Goal: Transaction & Acquisition: Purchase product/service

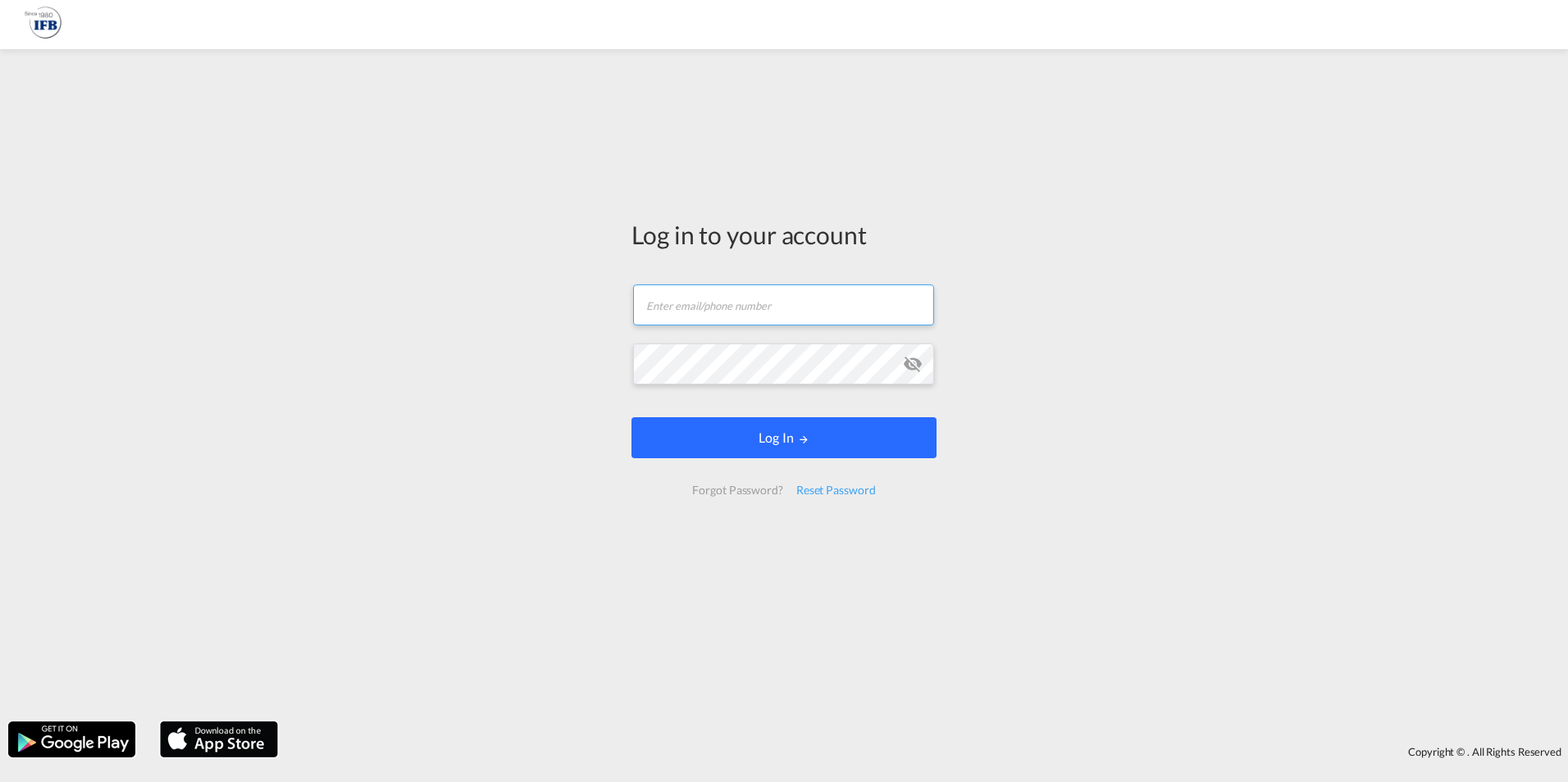
type input "[EMAIL_ADDRESS][DOMAIN_NAME]"
click at [755, 446] on button "Log In" at bounding box center [784, 437] width 305 height 41
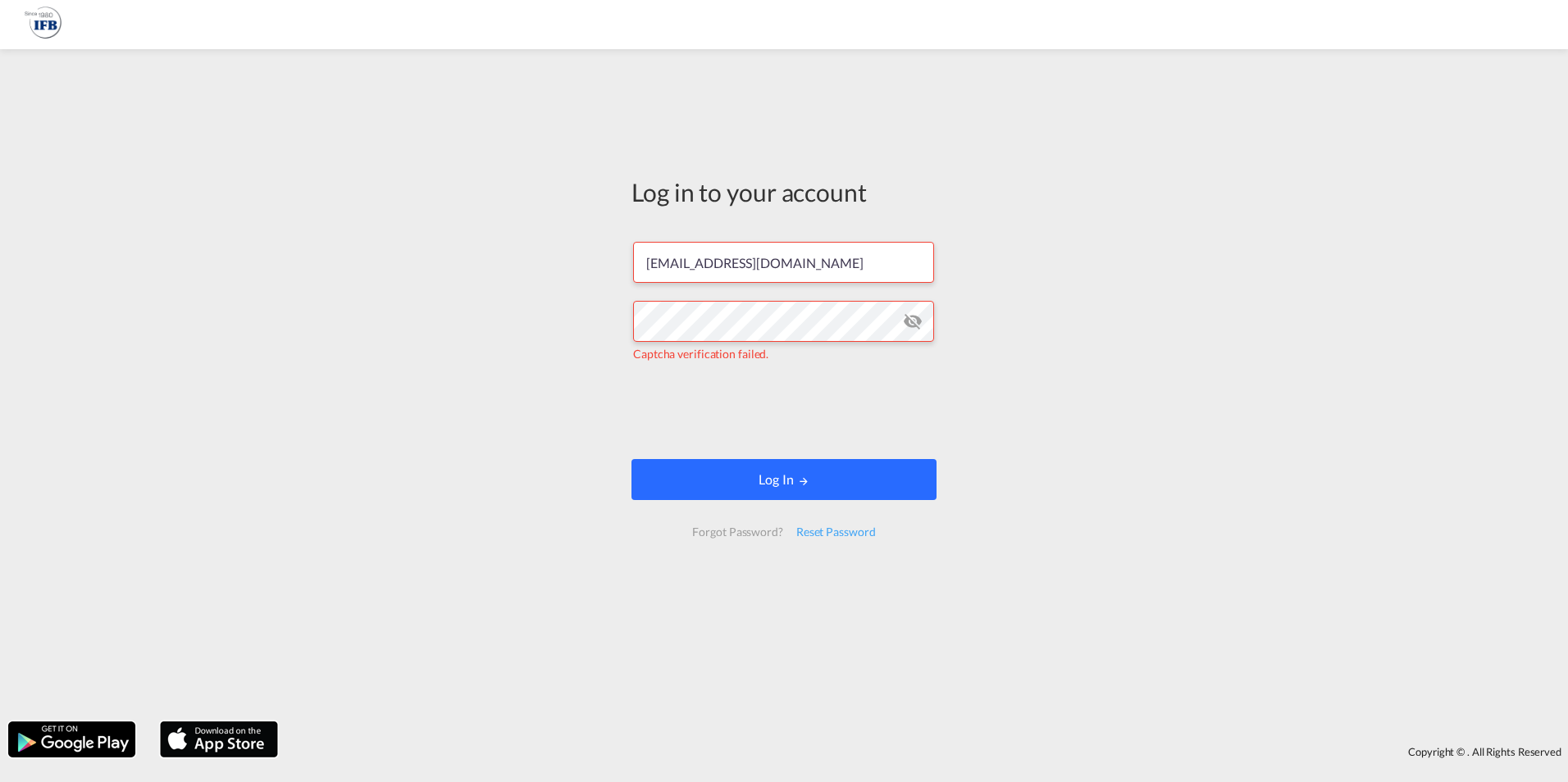
click at [721, 480] on button "Log In" at bounding box center [784, 479] width 305 height 41
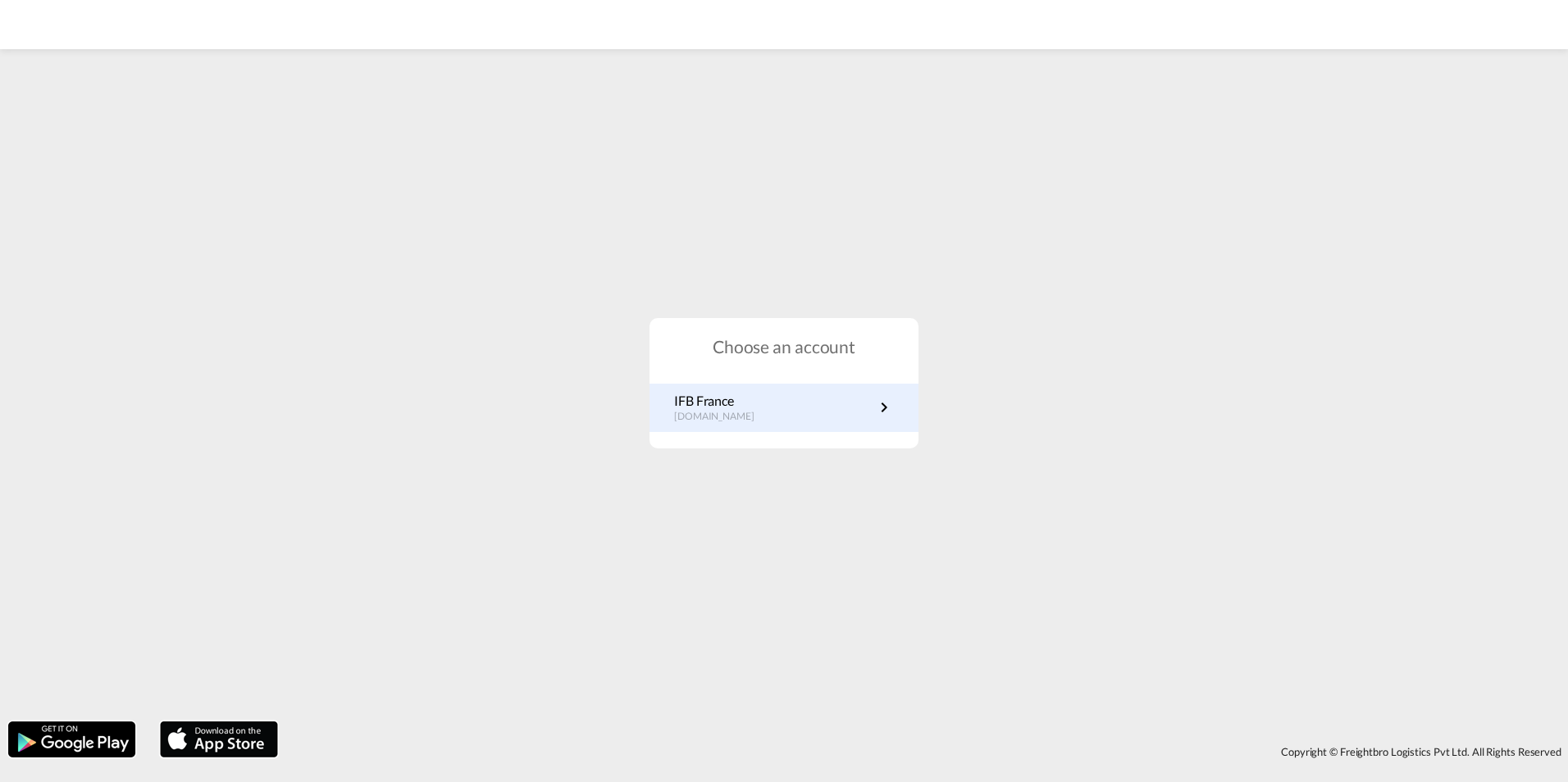
click at [722, 410] on p "[DOMAIN_NAME]" at bounding box center [722, 417] width 97 height 14
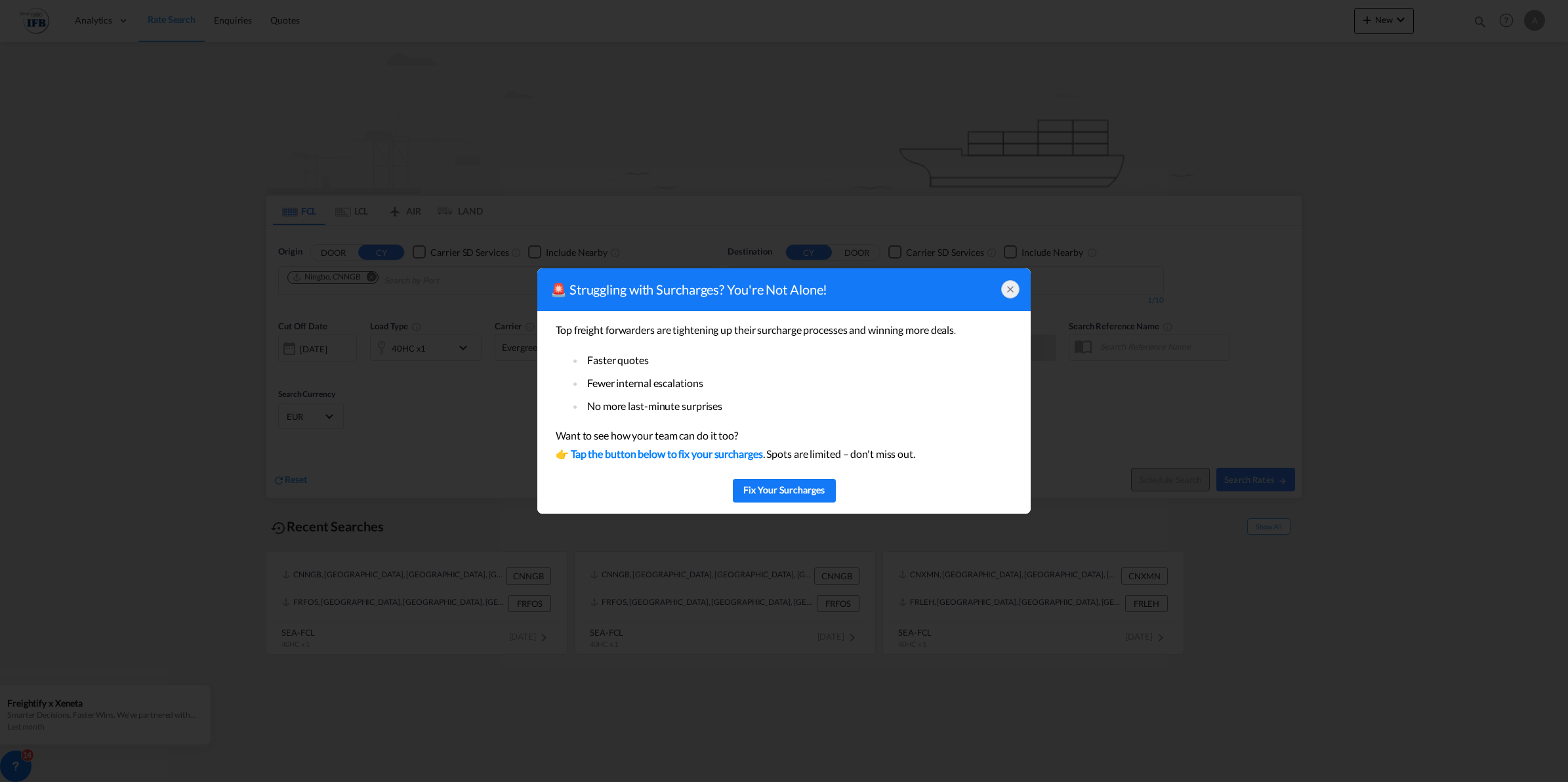
click at [1012, 287] on icon at bounding box center [1010, 289] width 10 height 10
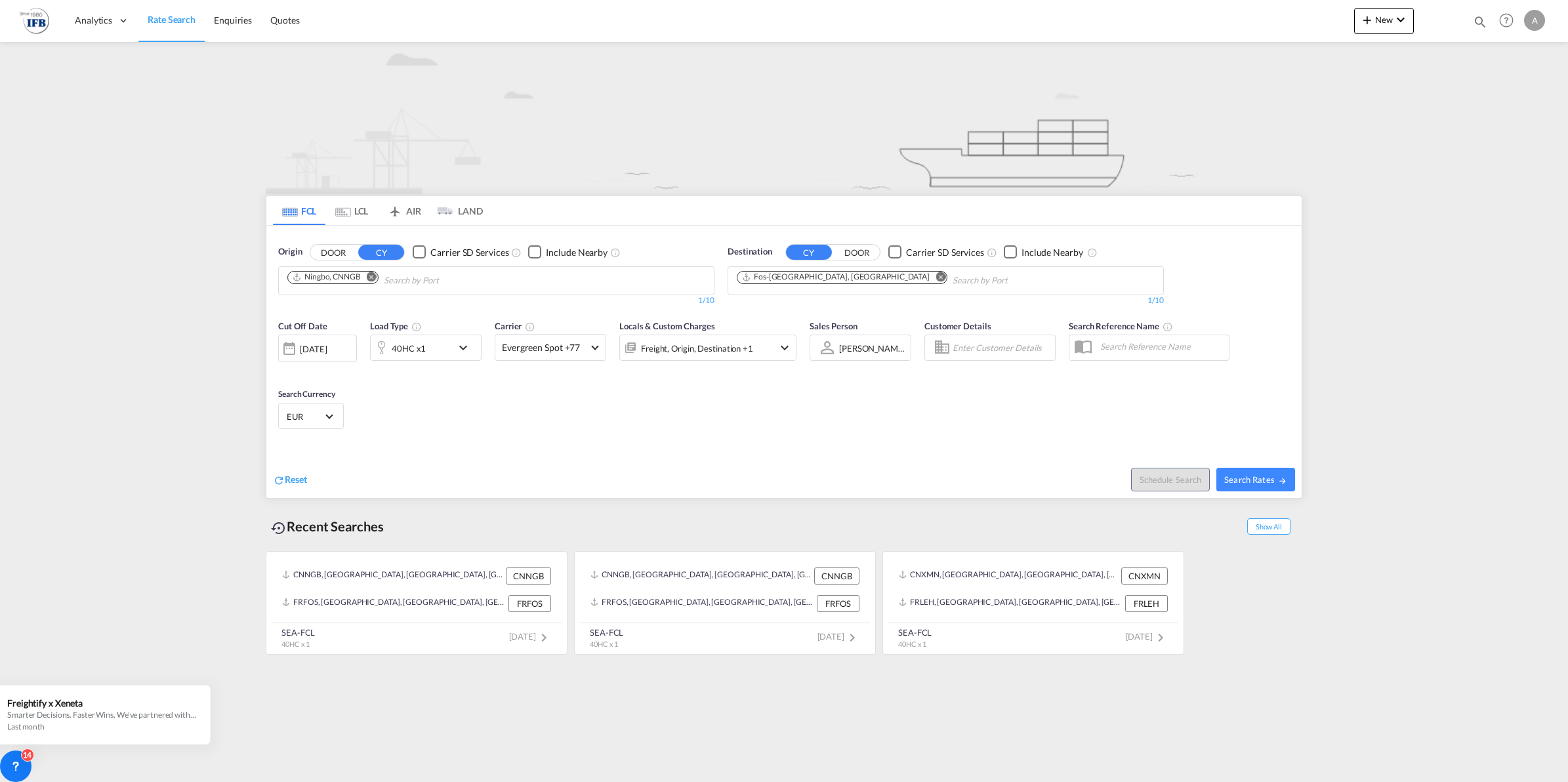
click at [372, 275] on md-icon "Remove" at bounding box center [372, 276] width 10 height 10
type input "shanghai"
click at [361, 298] on div "Shanghai China CNSHA" at bounding box center [389, 311] width 249 height 40
click at [327, 344] on div "12 Aug 2025" at bounding box center [313, 349] width 27 height 12
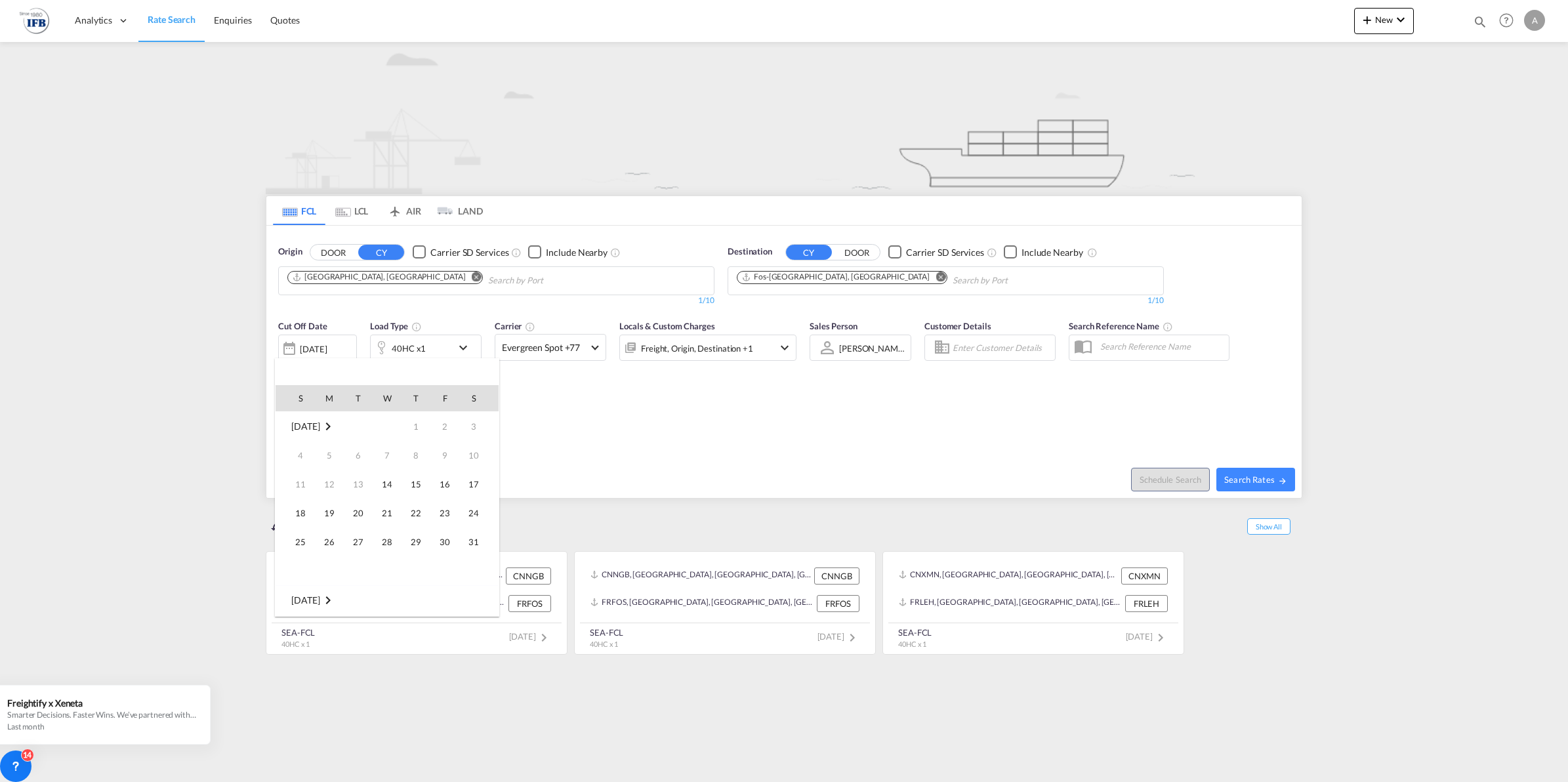
scroll to position [522, 0]
click at [314, 427] on span "Aug 2025" at bounding box center [305, 426] width 28 height 11
click at [443, 399] on span "May" at bounding box center [445, 400] width 26 height 26
click at [1255, 482] on div at bounding box center [784, 391] width 1568 height 782
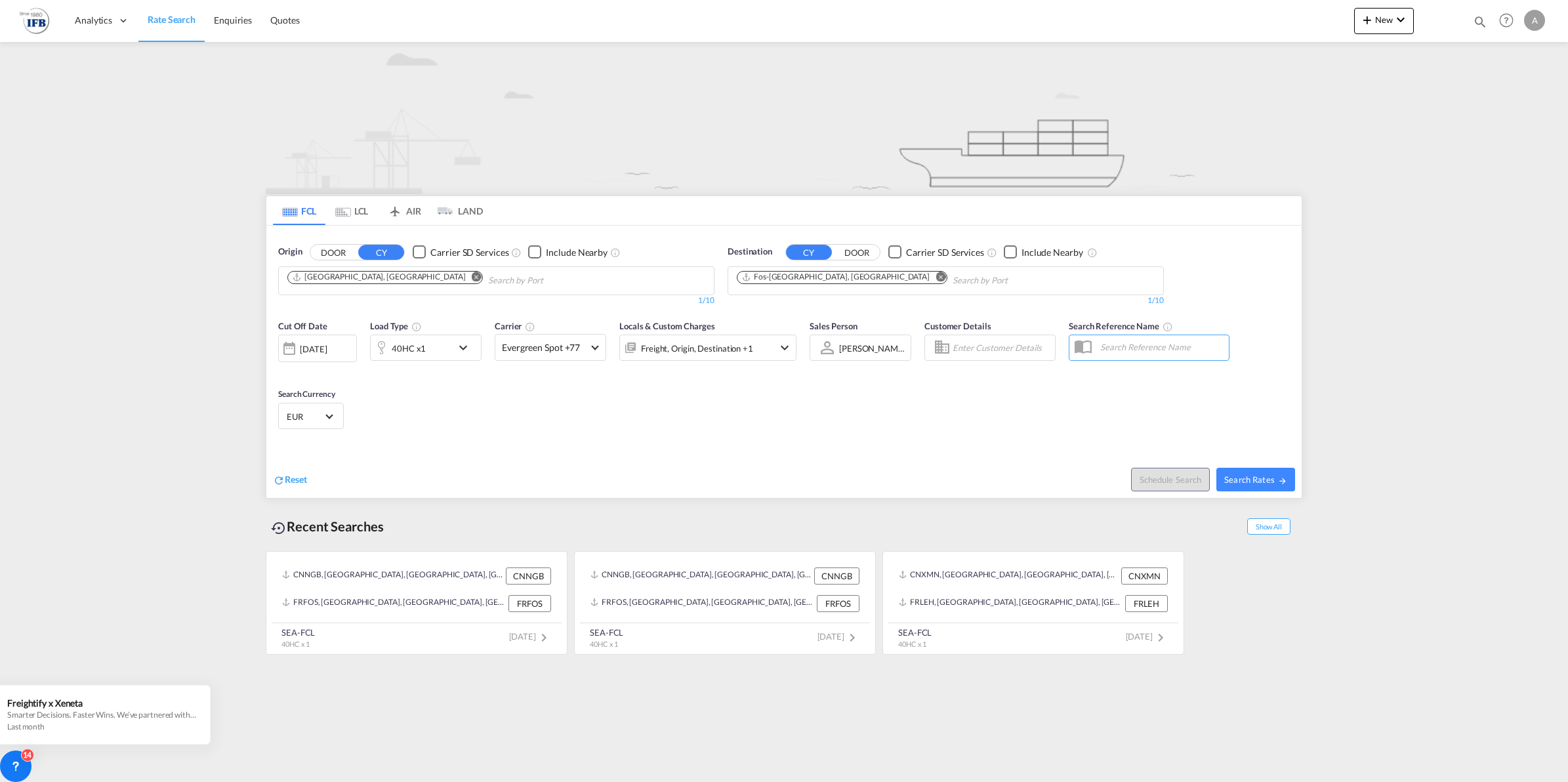
click at [302, 348] on div "12 Aug 2025" at bounding box center [313, 349] width 27 height 12
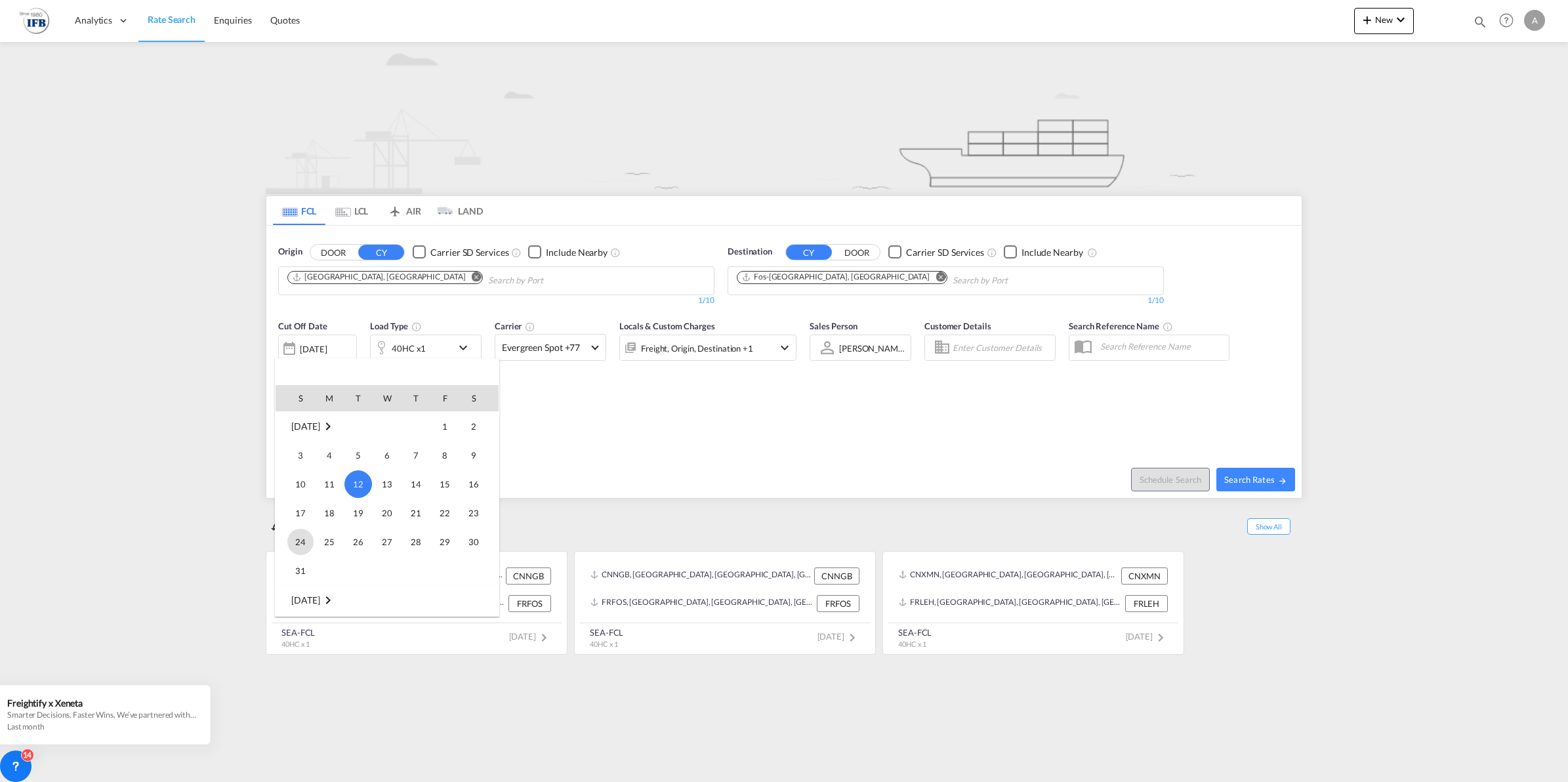
click at [306, 535] on span "24" at bounding box center [300, 542] width 26 height 26
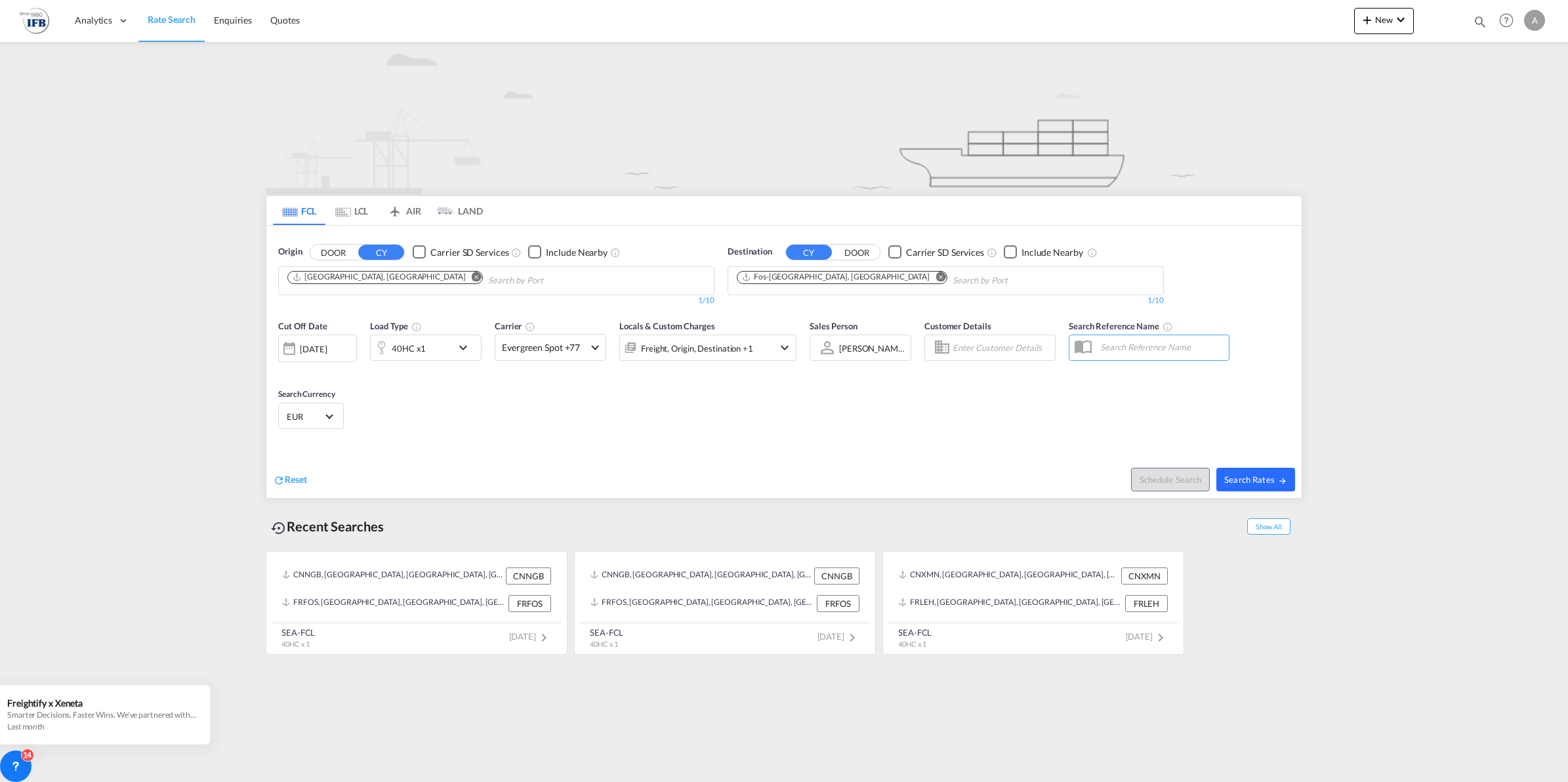
click at [1268, 475] on span "Search Rates" at bounding box center [1255, 479] width 63 height 10
type input "CNSHA to FRFOS / 24 Aug 2025"
